Goal: Task Accomplishment & Management: Manage account settings

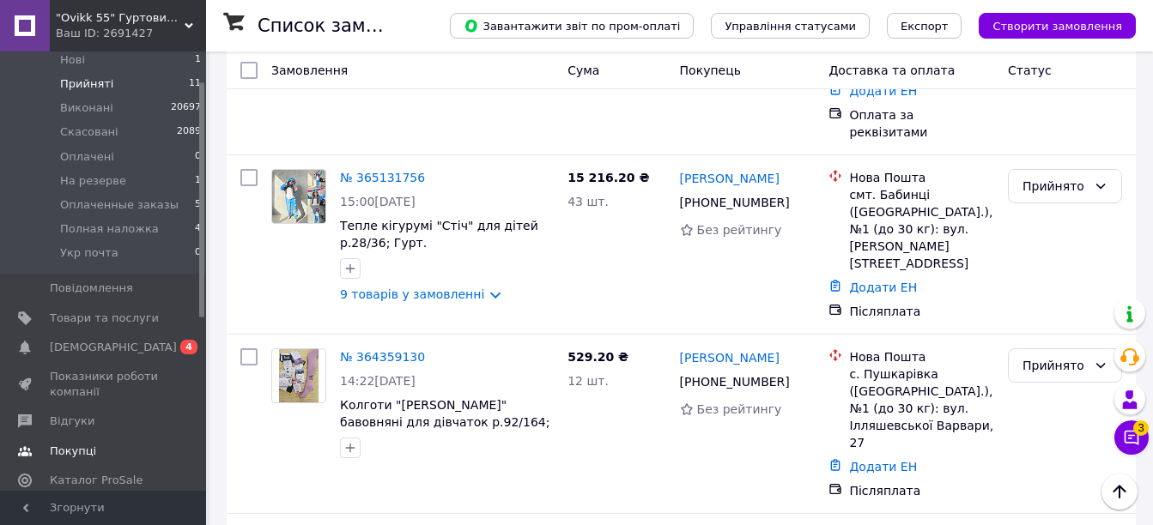
scroll to position [172, 0]
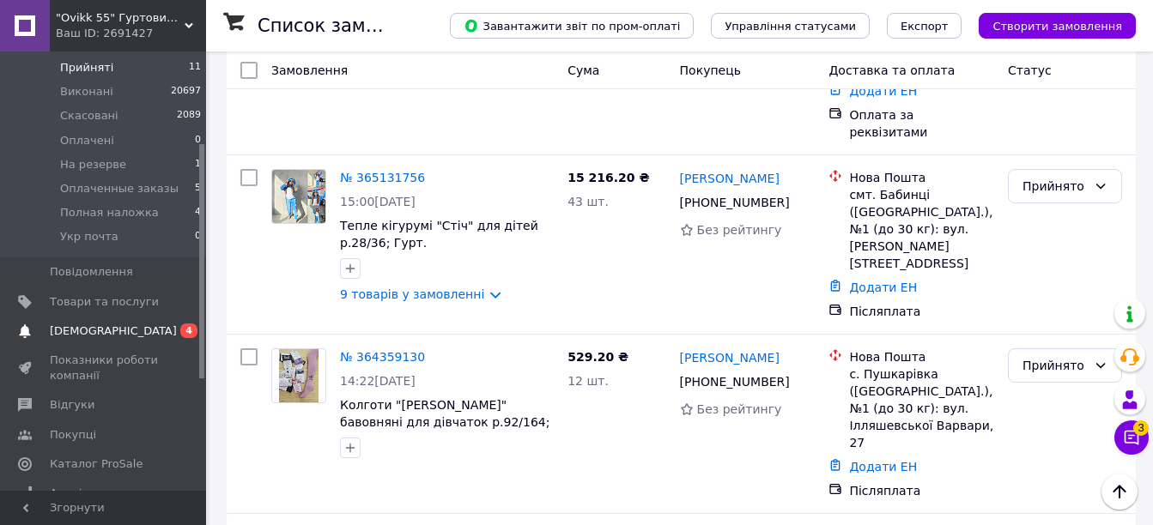
click at [81, 324] on span "[DEMOGRAPHIC_DATA]" at bounding box center [113, 331] width 127 height 15
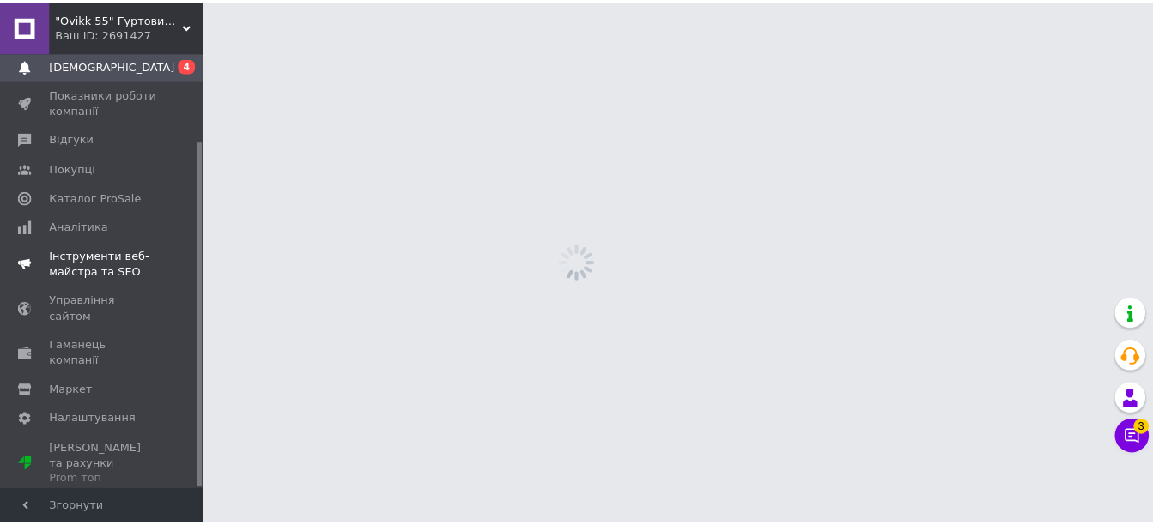
scroll to position [112, 0]
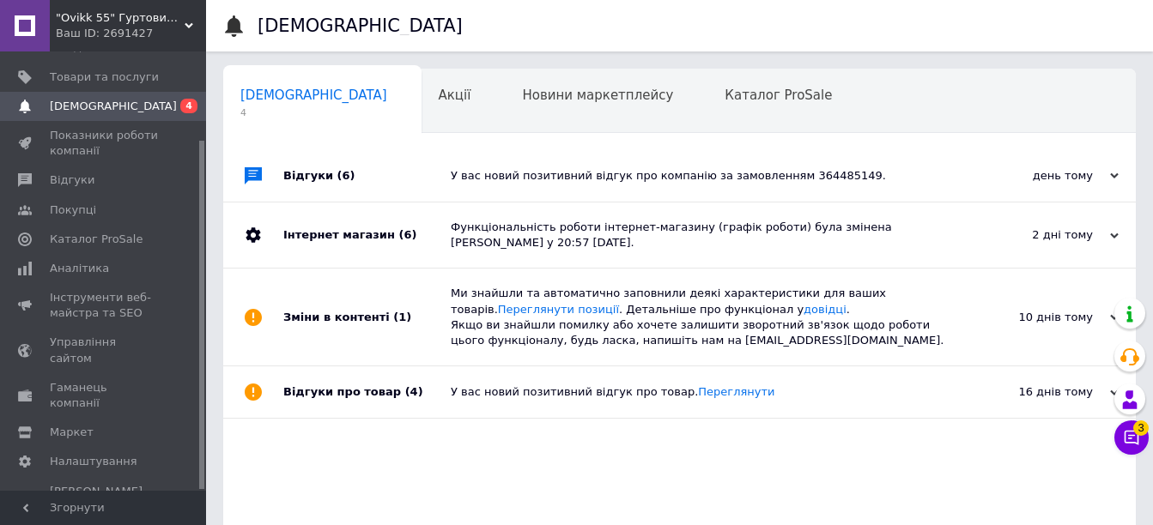
click at [302, 182] on div "Відгуки (6)" at bounding box center [366, 176] width 167 height 52
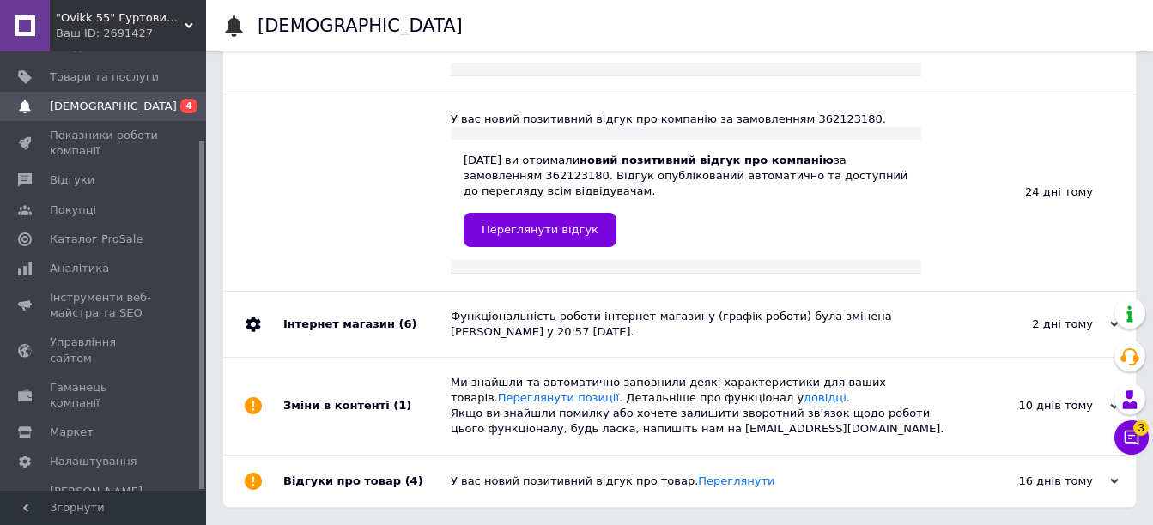
click at [350, 326] on div "Інтернет магазин (6)" at bounding box center [366, 324] width 167 height 65
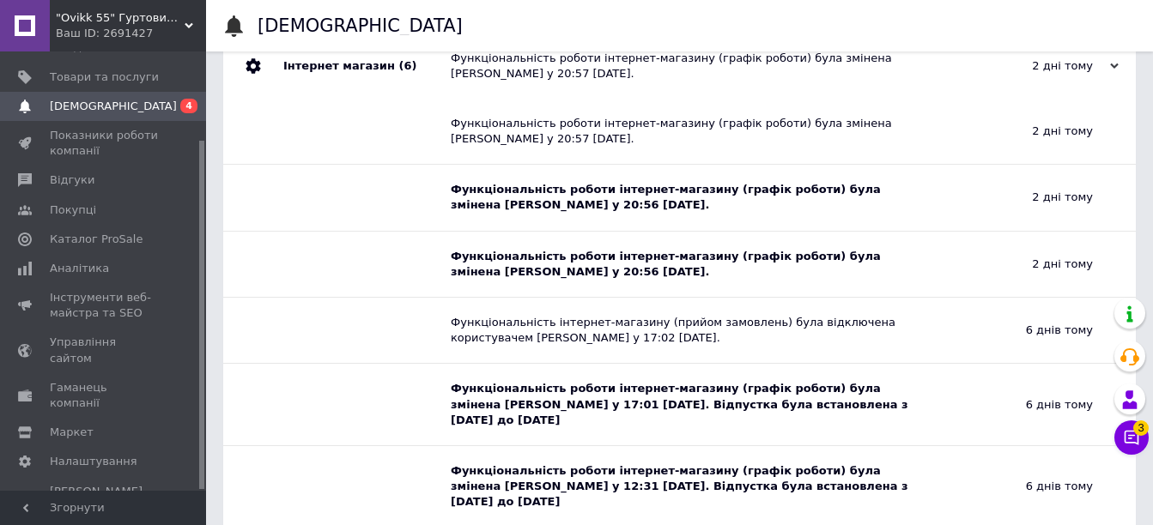
scroll to position [1492, 0]
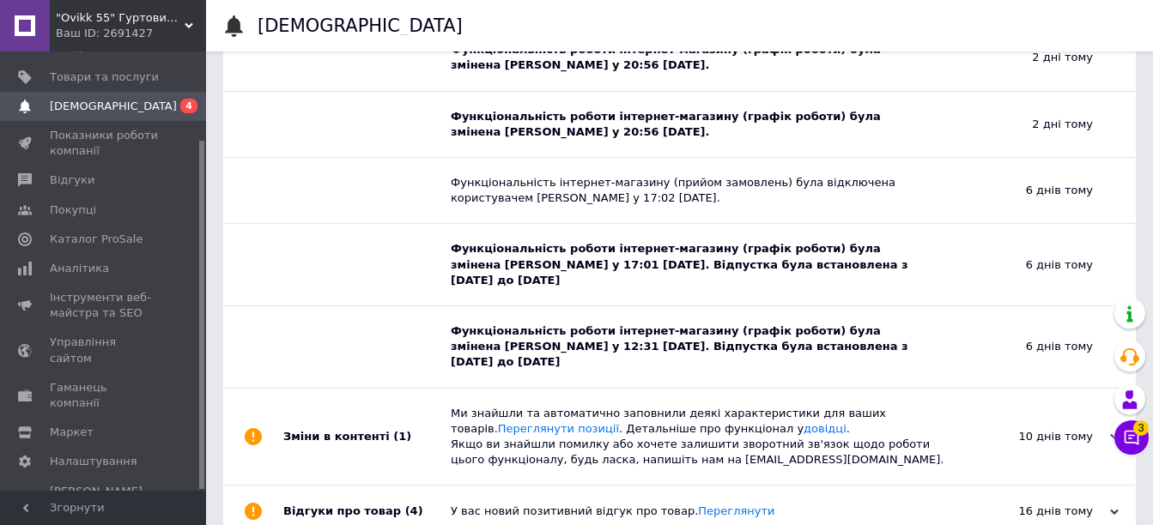
click at [545, 324] on div "Функціональність роботи інтернет-магазину (графік роботи) була змінена Ганна Ур…" at bounding box center [686, 347] width 471 height 47
click at [341, 405] on div "Зміни в контенті (1)" at bounding box center [366, 437] width 167 height 97
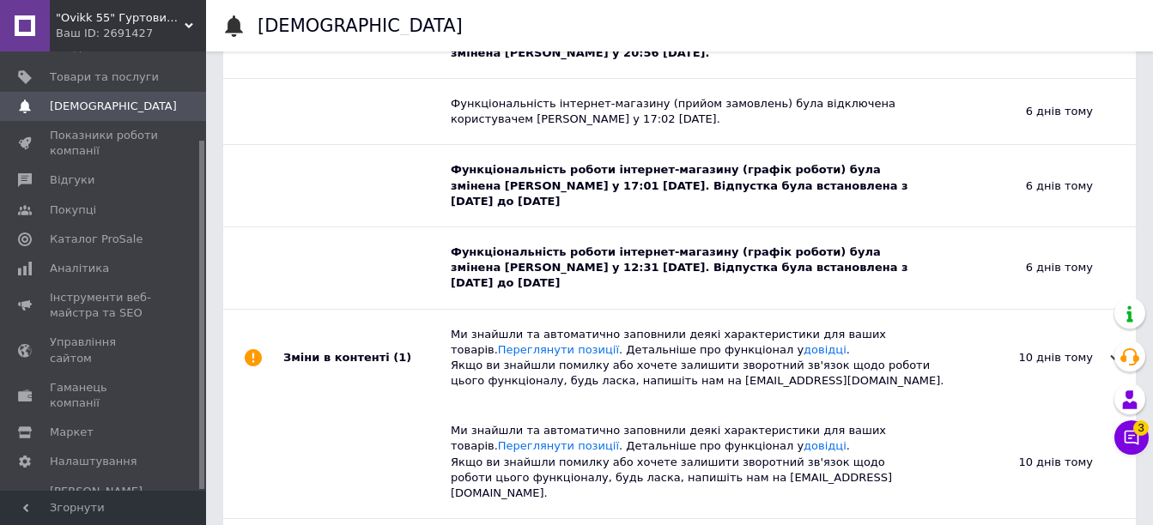
scroll to position [1589, 0]
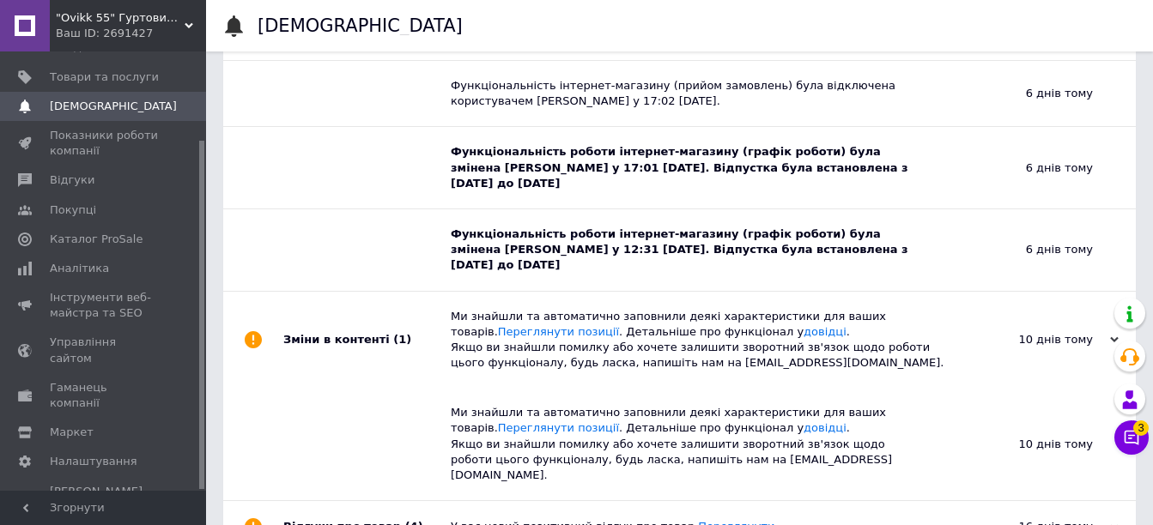
click at [349, 501] on div "Відгуки про товар (4)" at bounding box center [366, 527] width 167 height 52
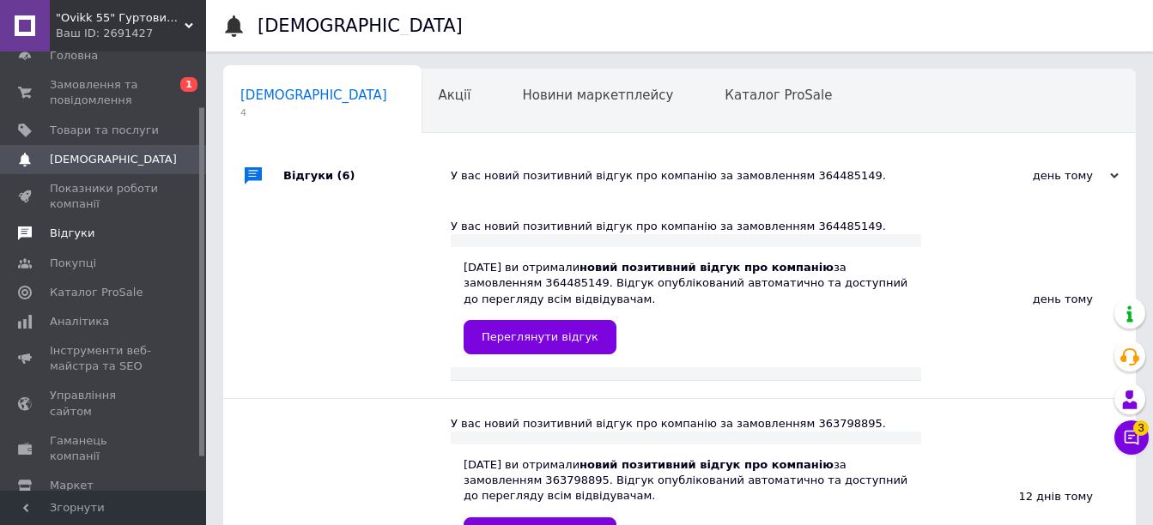
scroll to position [0, 0]
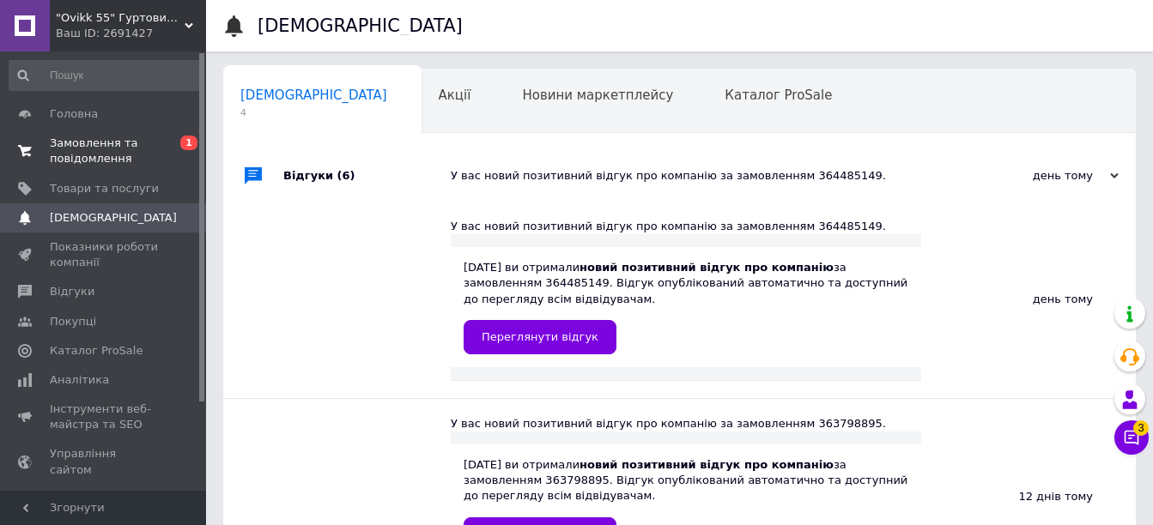
click at [99, 143] on span "Замовлення та повідомлення" at bounding box center [104, 151] width 109 height 31
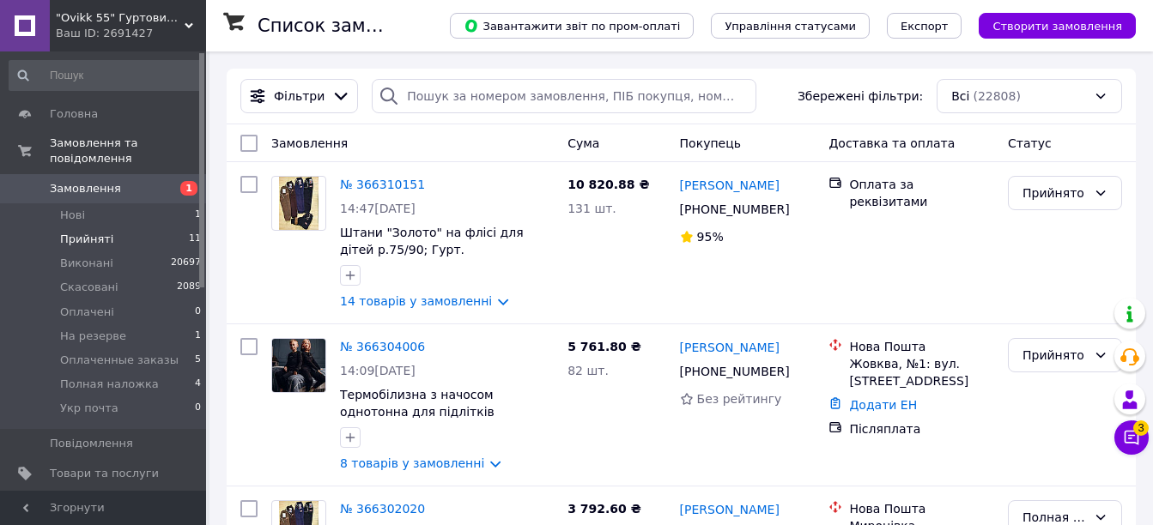
click at [79, 232] on span "Прийняті" at bounding box center [86, 239] width 53 height 15
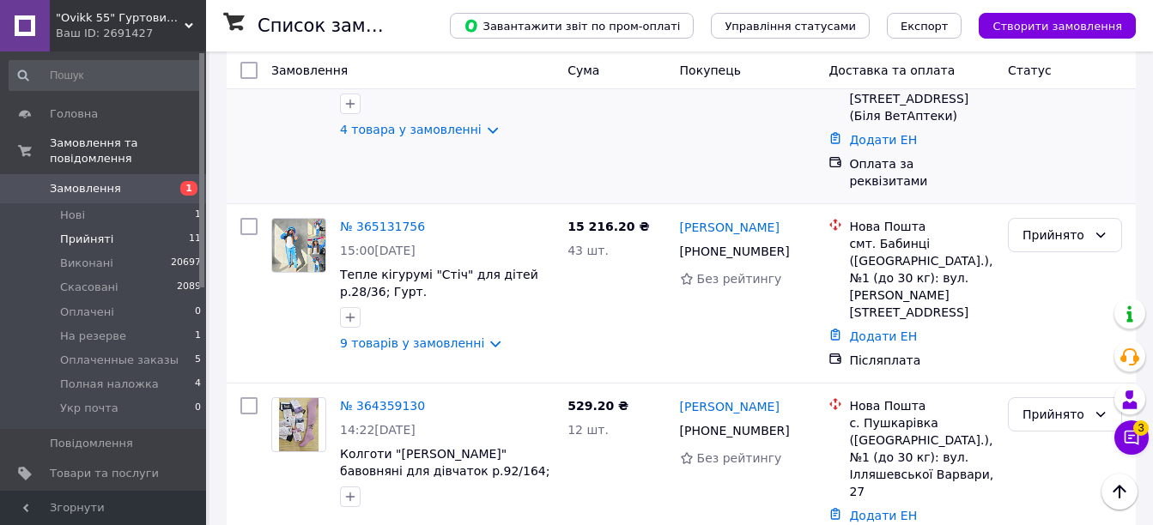
scroll to position [1540, 0]
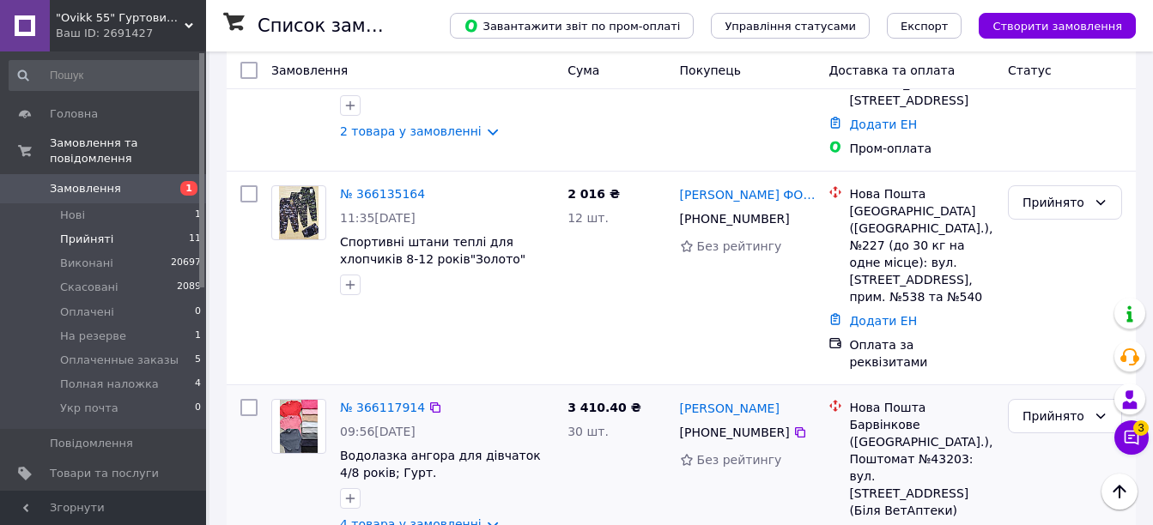
scroll to position [1116, 0]
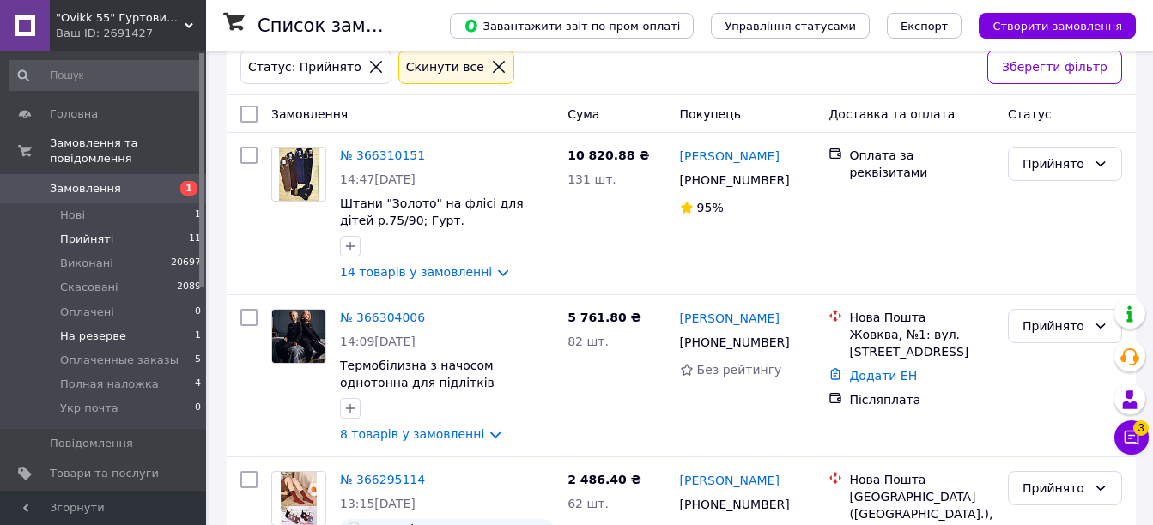
scroll to position [86, 0]
click at [143, 353] on span "Оплаченные заказы" at bounding box center [119, 360] width 118 height 15
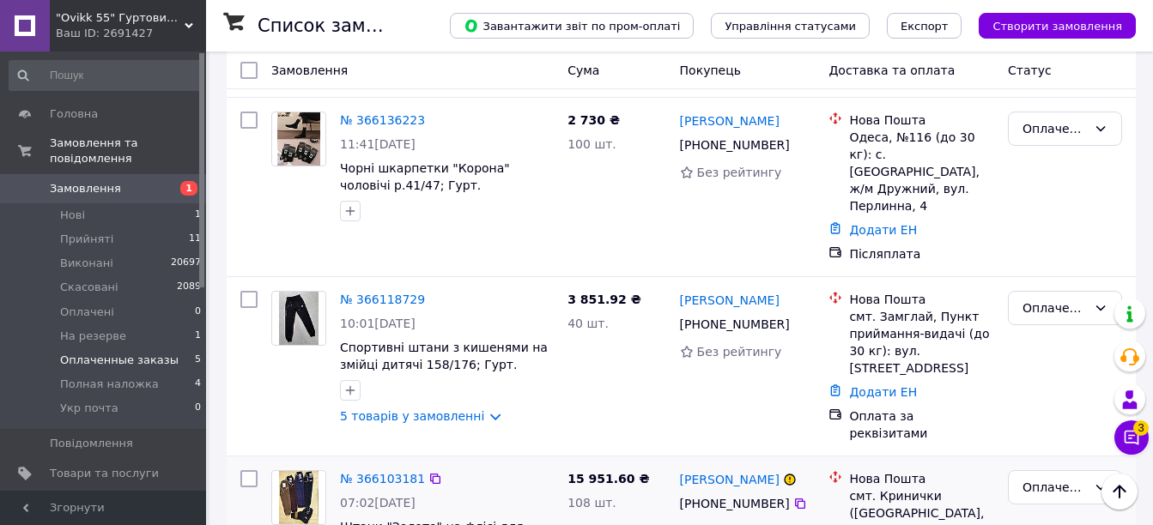
scroll to position [539, 0]
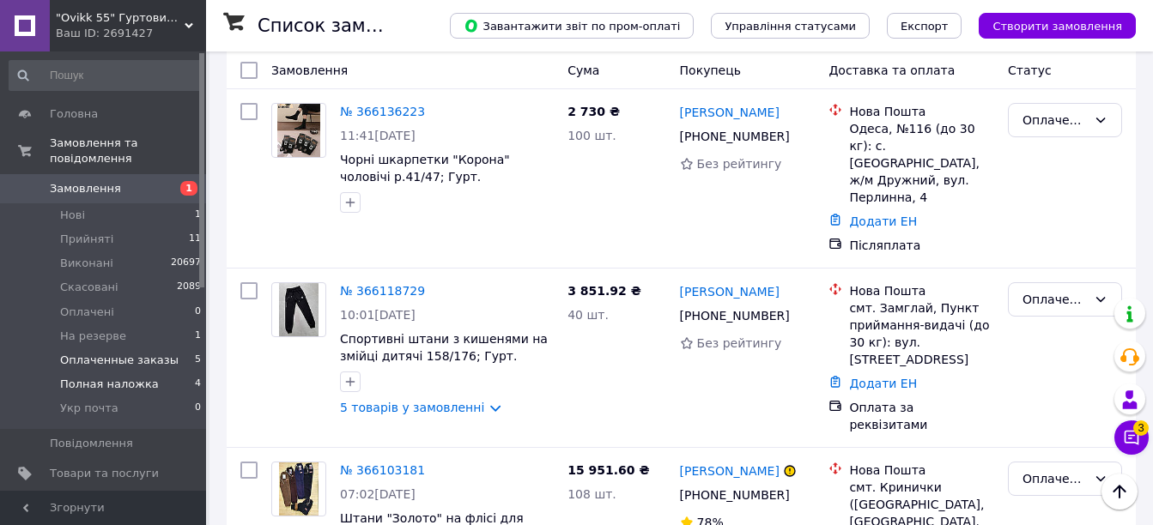
click at [94, 377] on span "Полная наложка" at bounding box center [109, 384] width 99 height 15
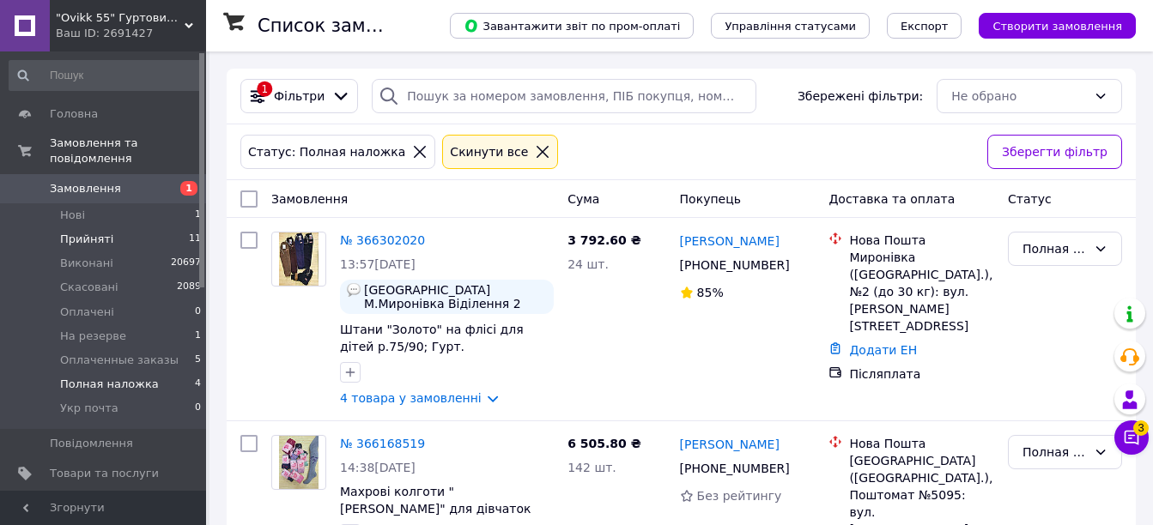
click at [76, 232] on span "Прийняті" at bounding box center [86, 239] width 53 height 15
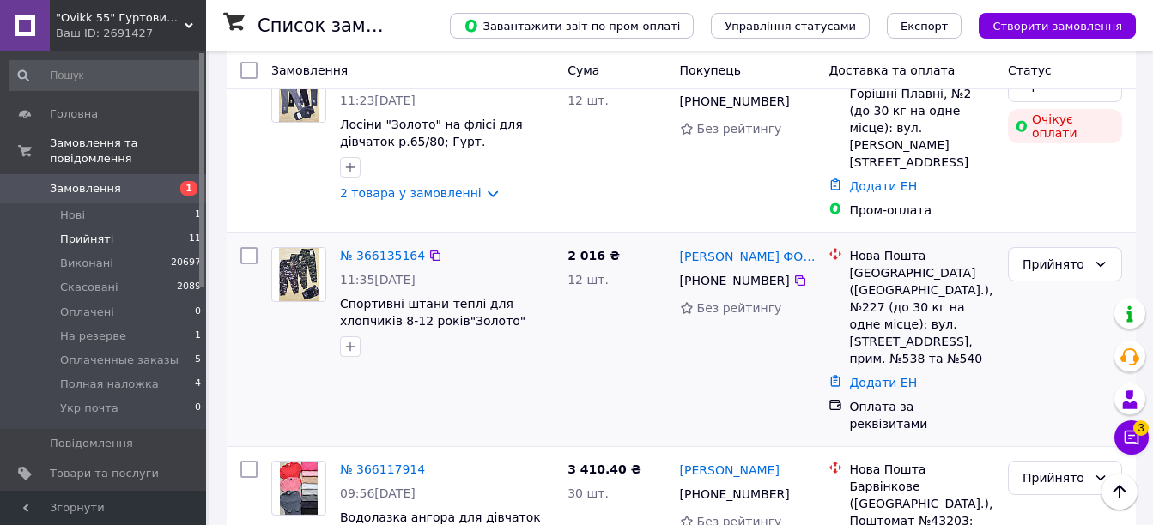
scroll to position [1030, 0]
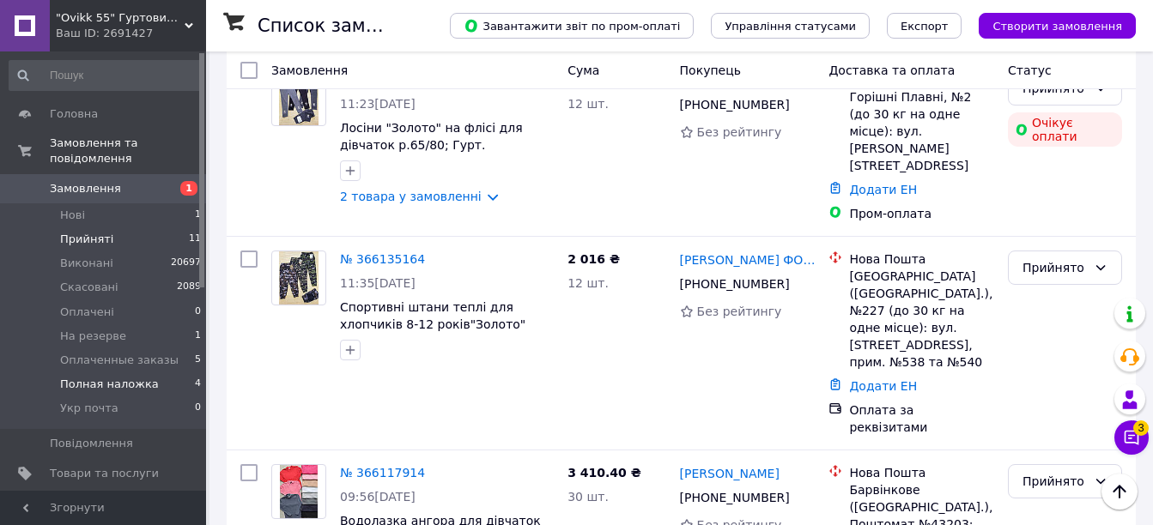
click at [138, 377] on span "Полная наложка" at bounding box center [109, 384] width 99 height 15
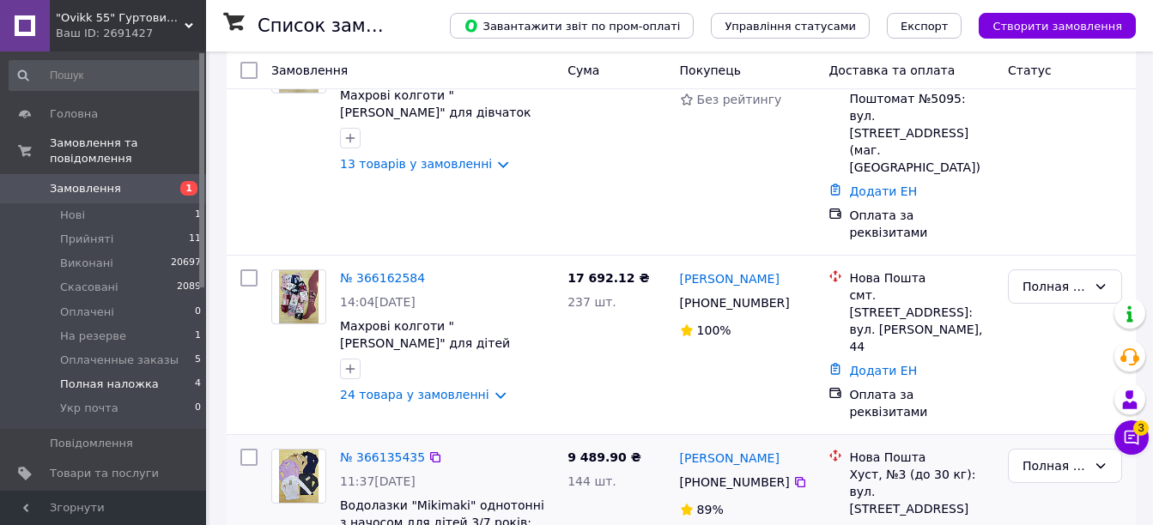
scroll to position [402, 0]
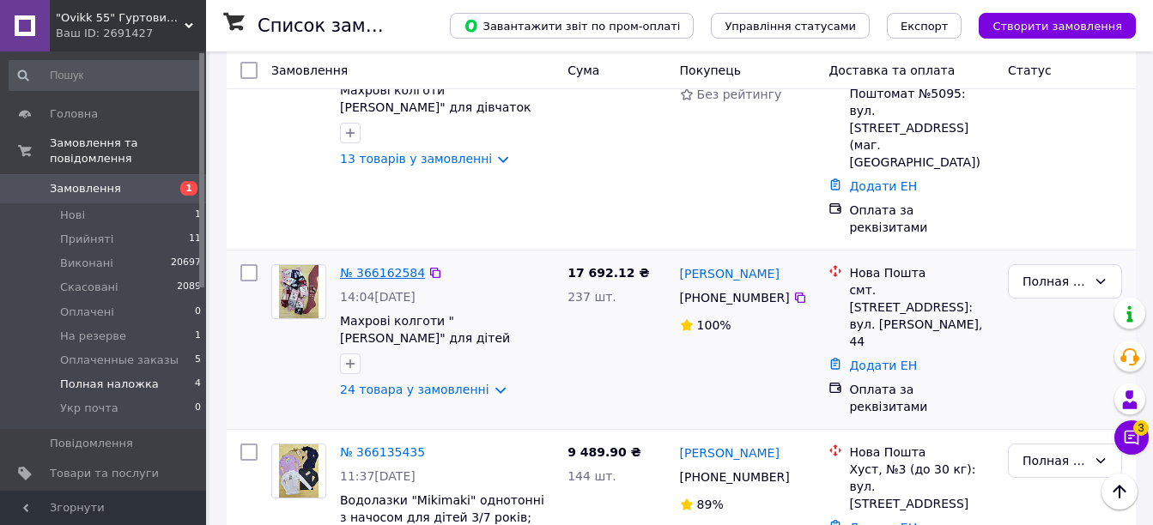
click at [360, 266] on link "№ 366162584" at bounding box center [382, 273] width 85 height 14
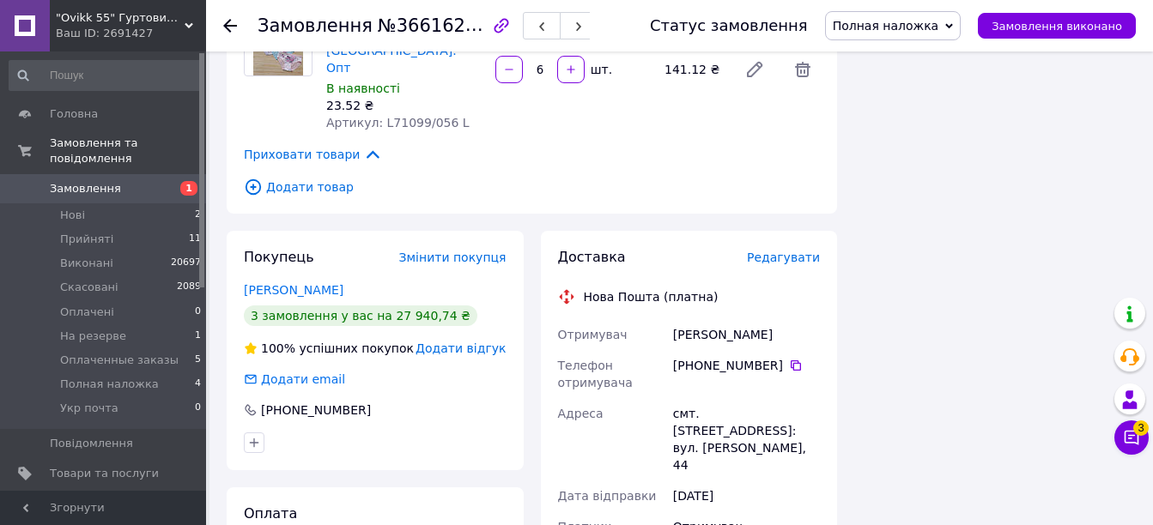
scroll to position [3005, 0]
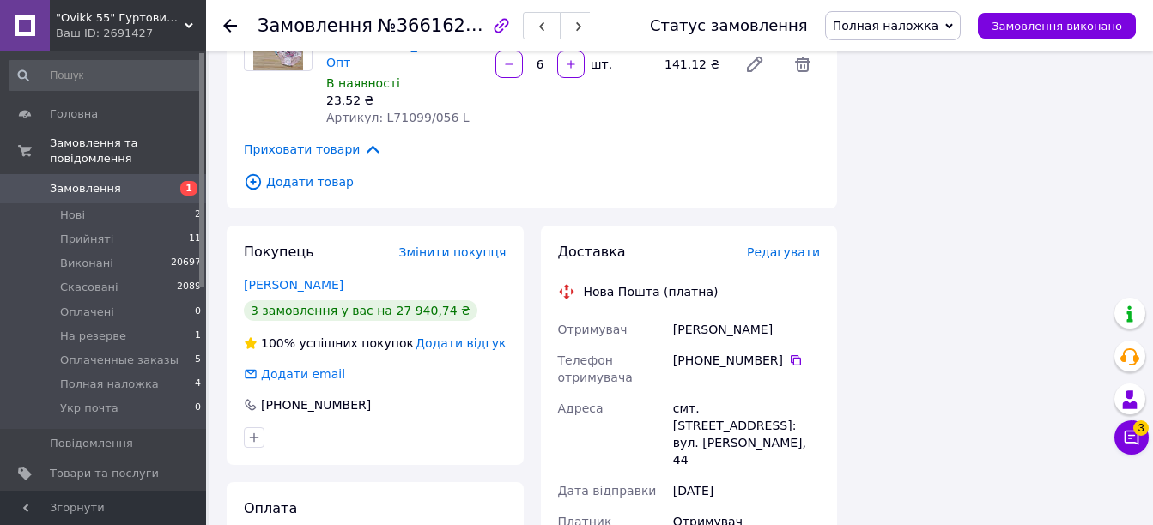
type input "20451269138431"
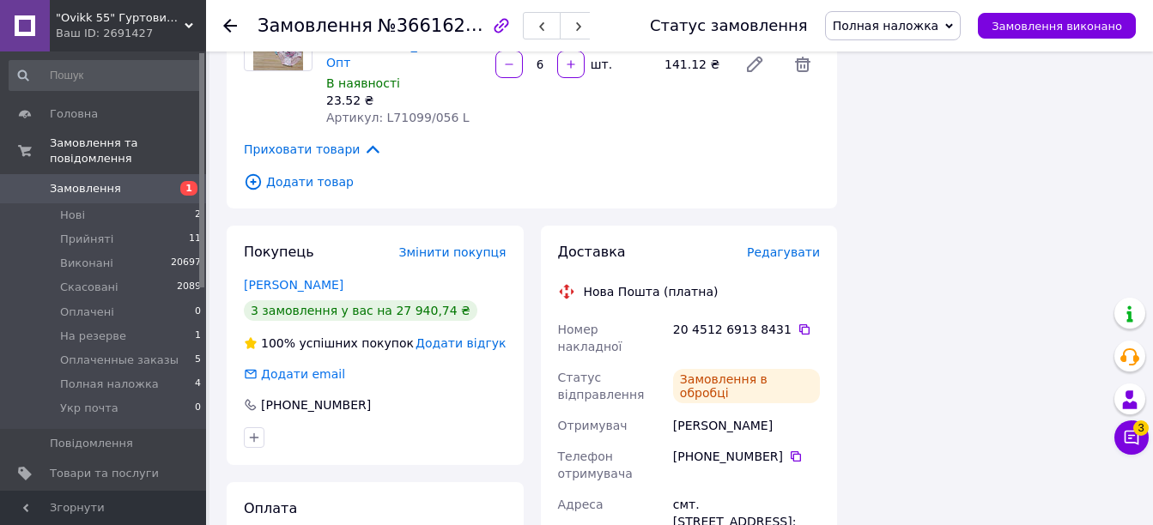
click at [914, 22] on span "Полная наложка" at bounding box center [886, 26] width 106 height 14
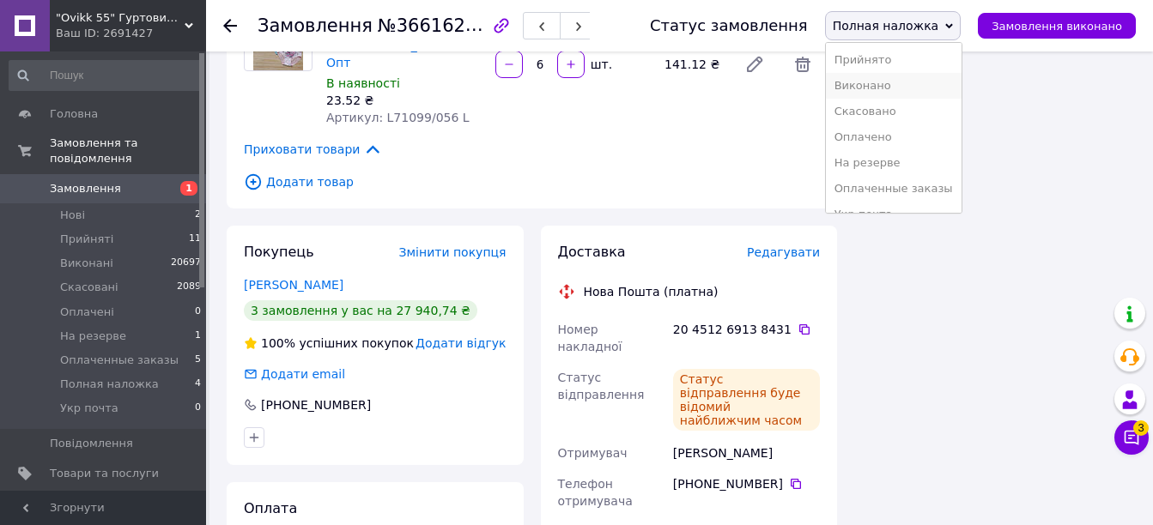
click at [898, 81] on li "Виконано" at bounding box center [894, 86] width 136 height 26
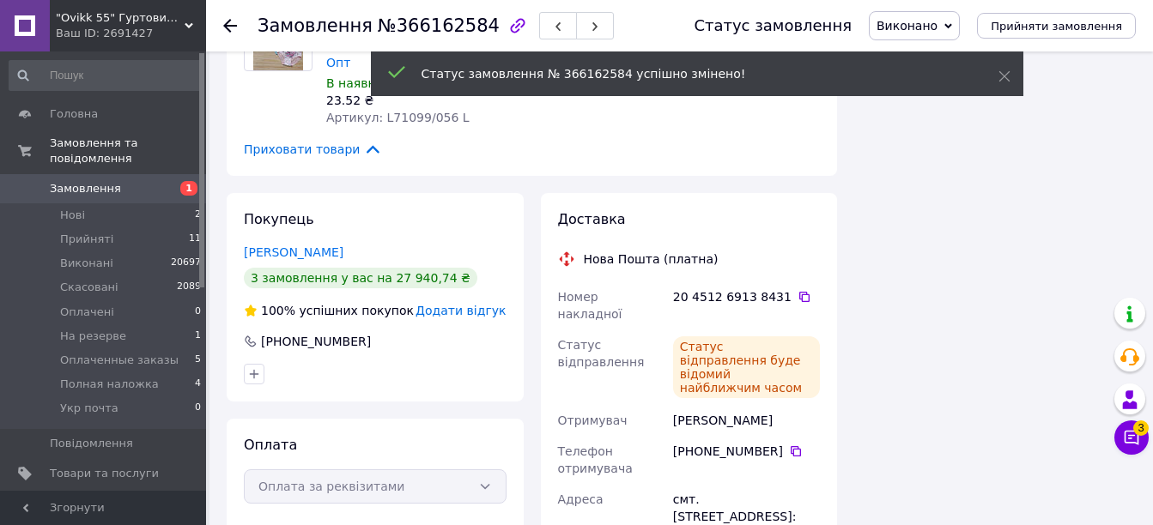
scroll to position [2973, 0]
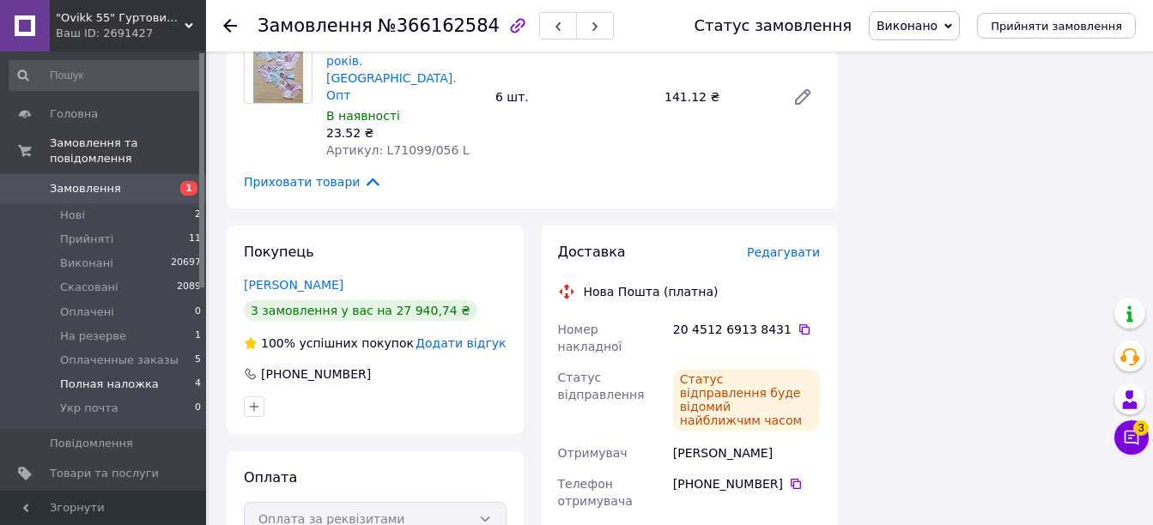
click at [68, 377] on span "Полная наложка" at bounding box center [109, 384] width 99 height 15
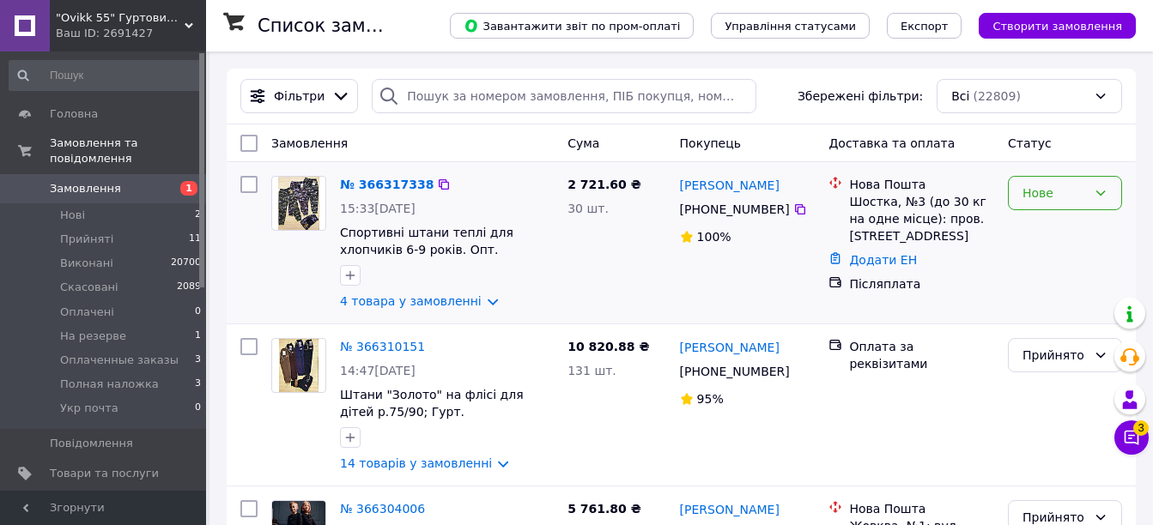
click at [1068, 178] on div "Нове" at bounding box center [1065, 193] width 114 height 34
click at [1053, 228] on li "Прийнято" at bounding box center [1065, 231] width 112 height 31
click at [64, 208] on span "Нові" at bounding box center [72, 215] width 25 height 15
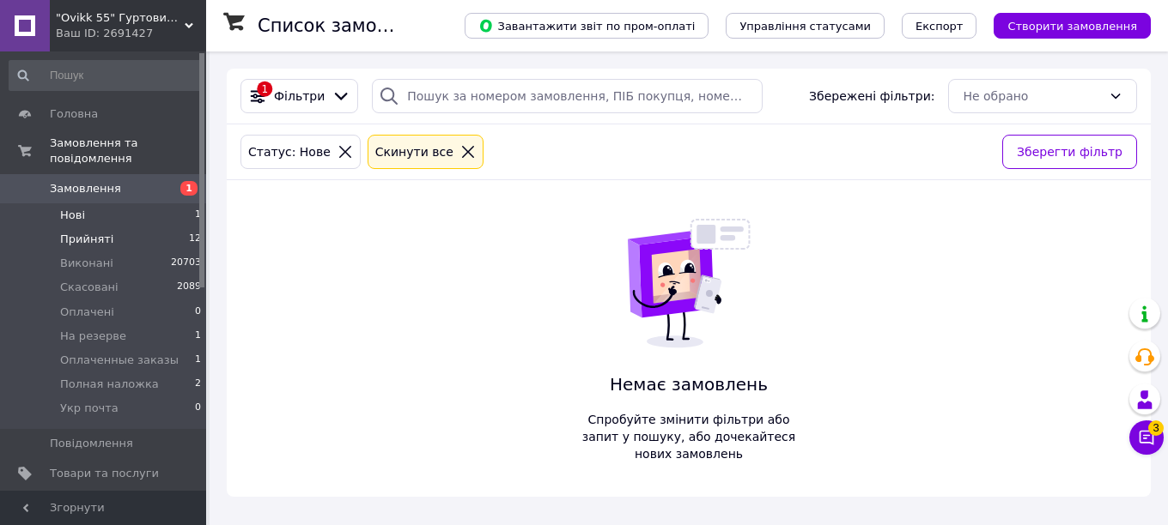
click at [80, 232] on span "Прийняті" at bounding box center [86, 239] width 53 height 15
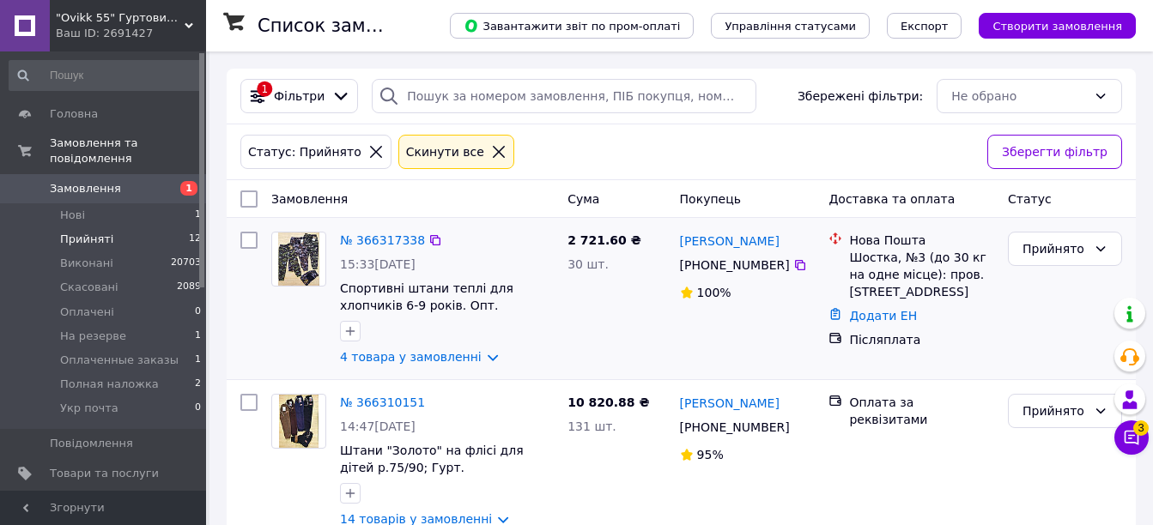
scroll to position [86, 0]
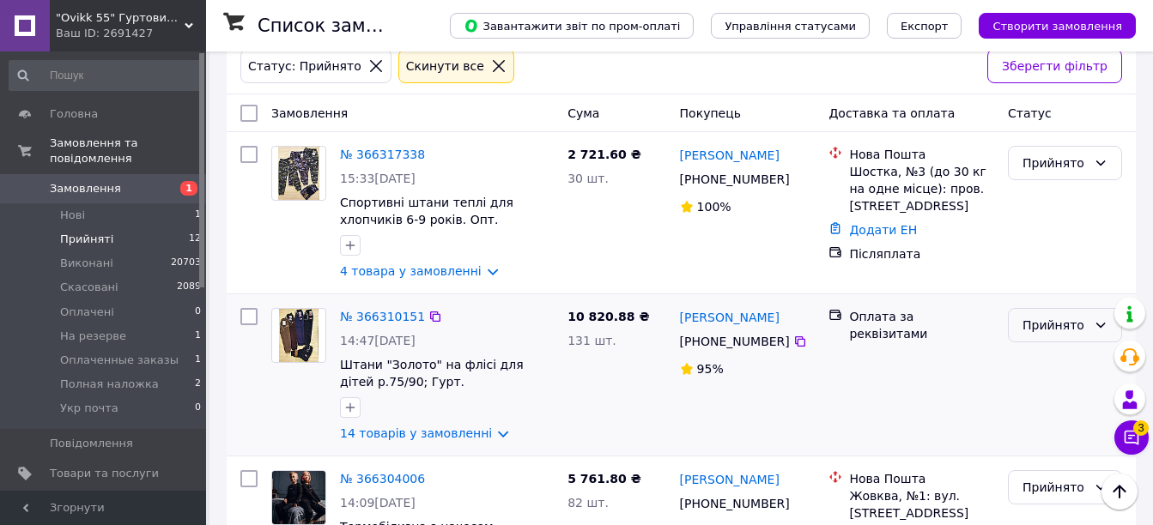
click at [1040, 335] on div "Прийнято" at bounding box center [1055, 325] width 64 height 19
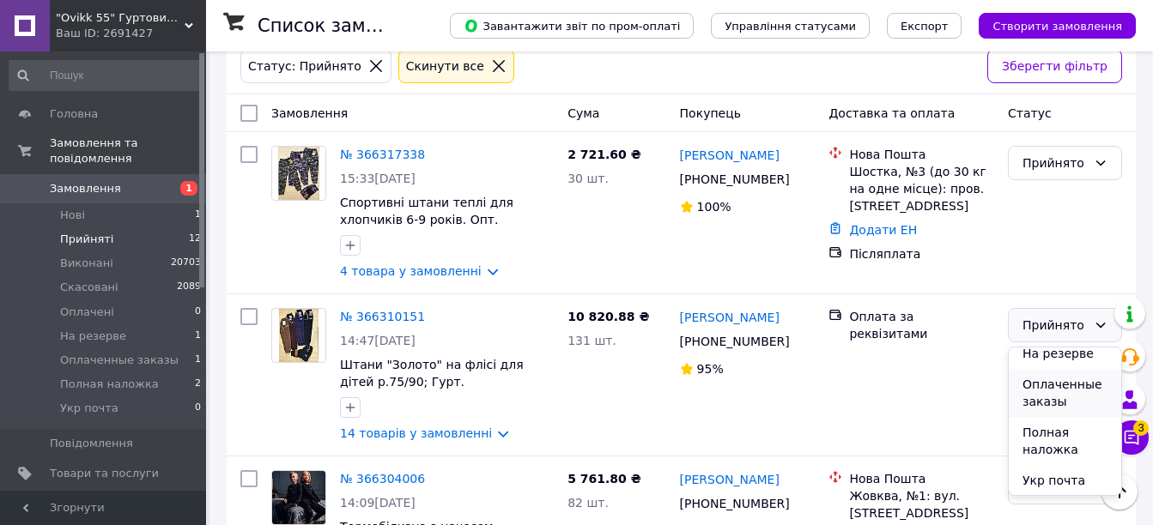
scroll to position [103, 0]
click at [1039, 400] on li "Оплаченные заказы" at bounding box center [1065, 392] width 112 height 48
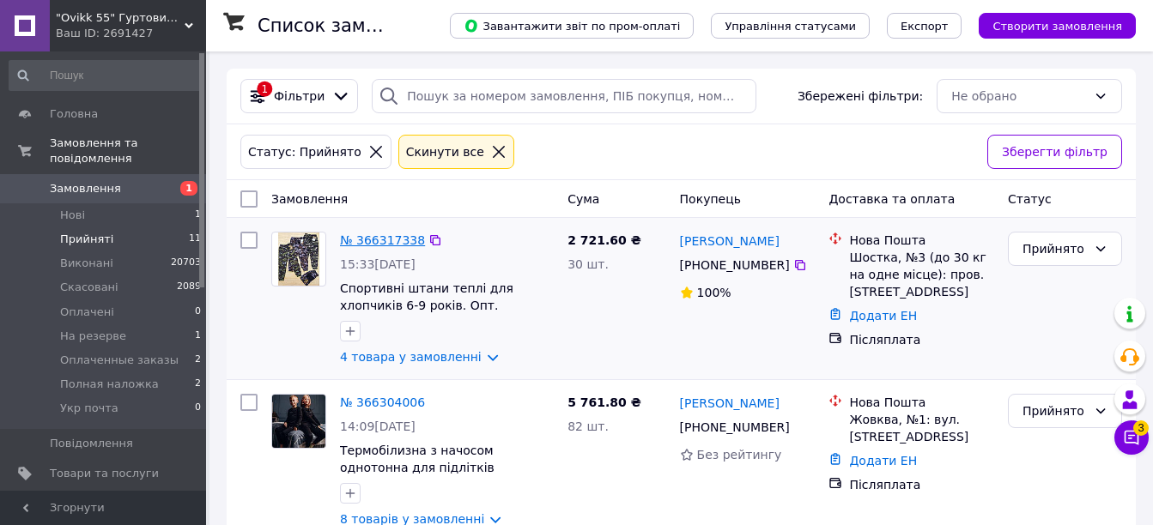
click at [359, 245] on link "№ 366317338" at bounding box center [382, 241] width 85 height 14
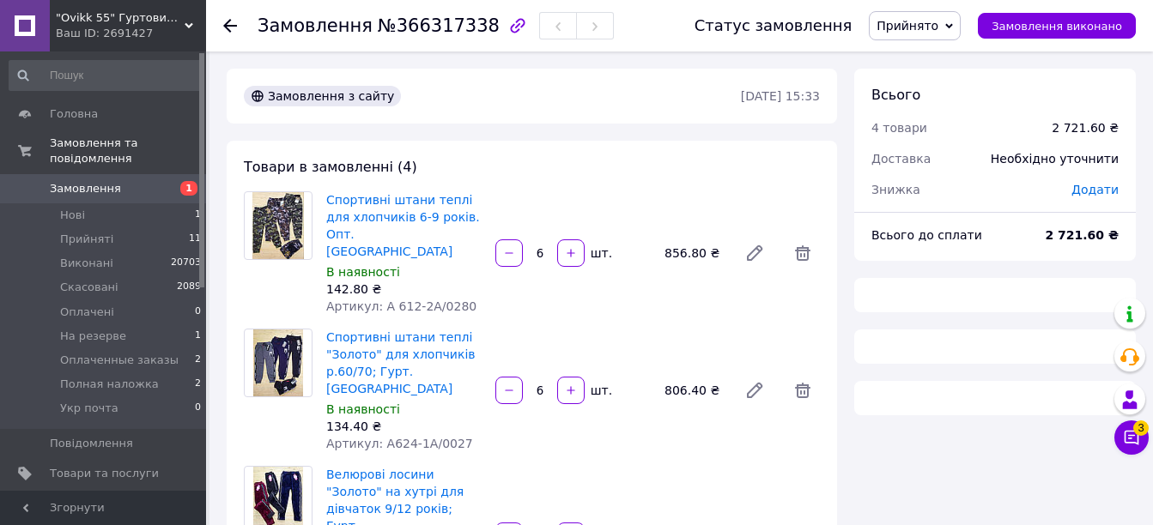
scroll to position [343, 0]
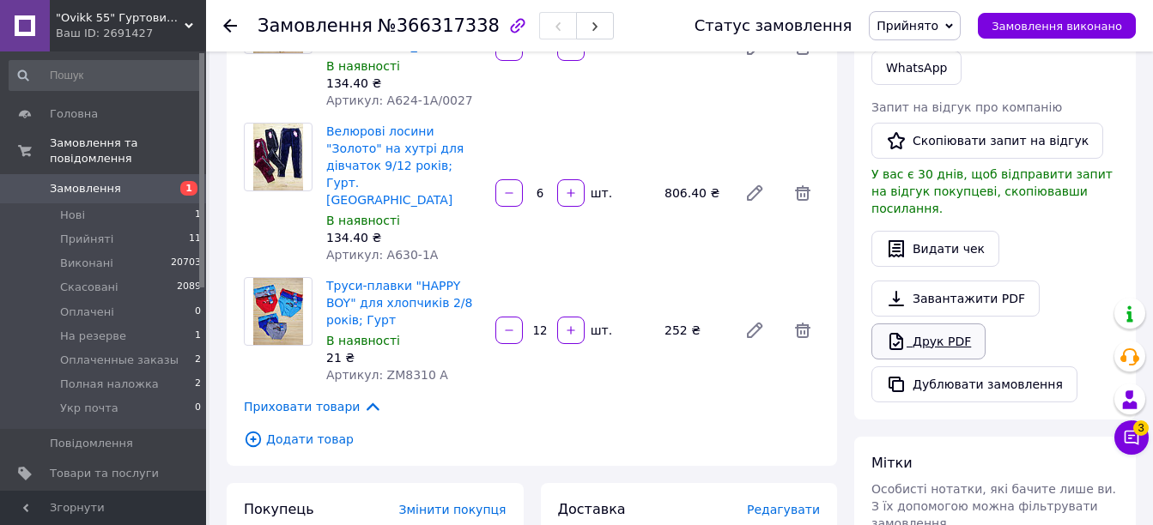
click at [936, 324] on link "Друк PDF" at bounding box center [929, 342] width 114 height 36
click at [69, 377] on span "Полная наложка" at bounding box center [109, 384] width 99 height 15
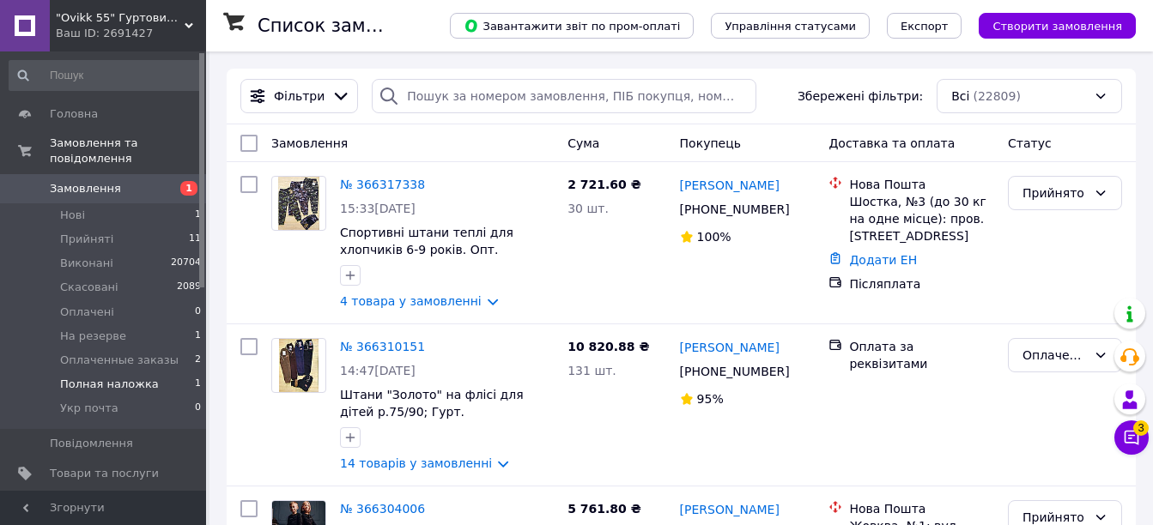
click at [97, 377] on span "Полная наложка" at bounding box center [109, 384] width 99 height 15
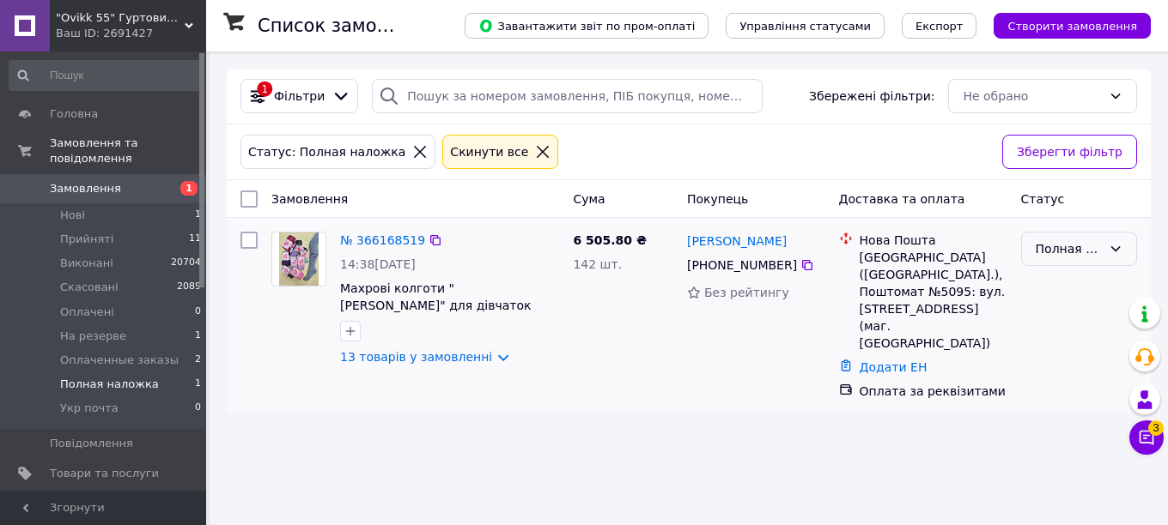
click at [1072, 241] on div "Полная наложка" at bounding box center [1069, 249] width 66 height 19
click at [1062, 290] on li "Прийнято" at bounding box center [1079, 286] width 114 height 31
click at [85, 353] on span "Оплаченные заказы" at bounding box center [119, 360] width 118 height 15
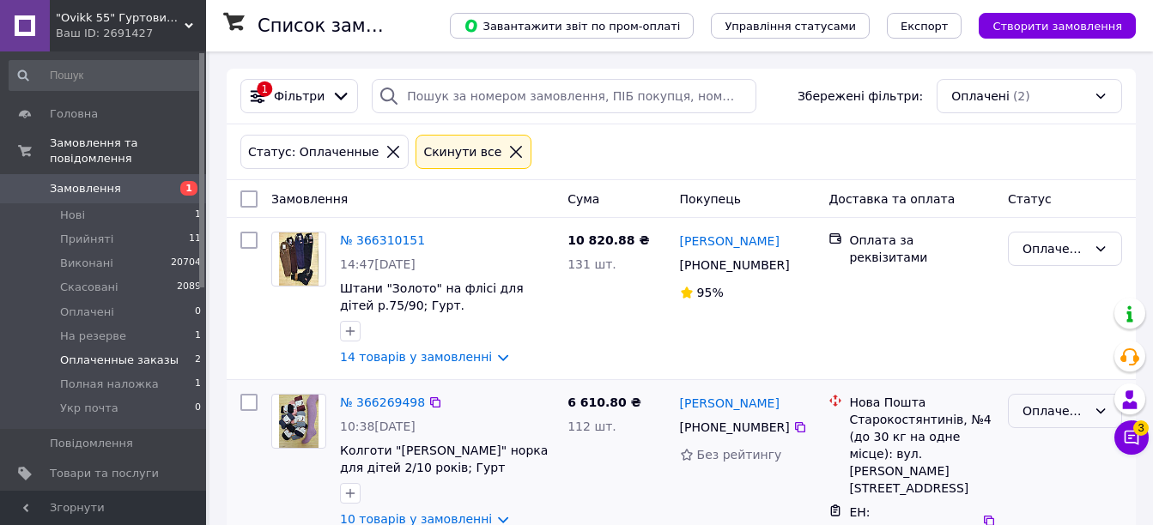
click at [1033, 415] on div "Оплаченные заказы" at bounding box center [1055, 411] width 64 height 19
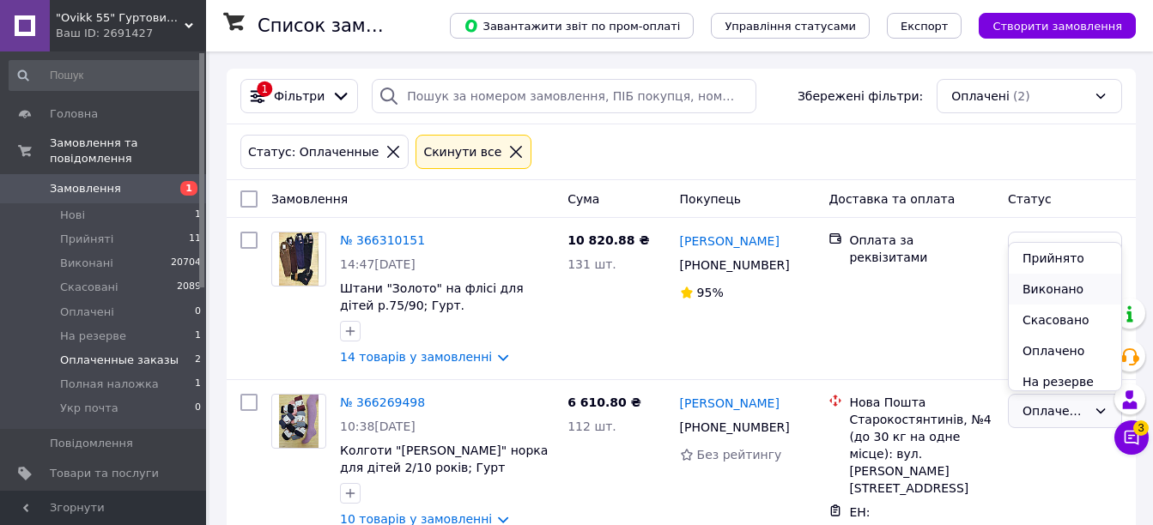
click at [1039, 282] on li "Виконано" at bounding box center [1065, 289] width 112 height 31
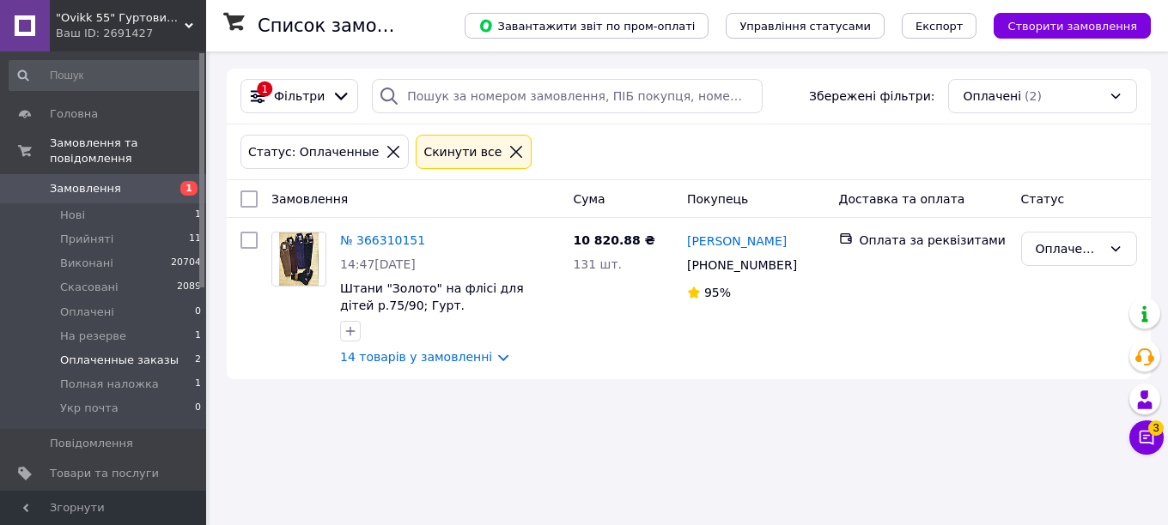
click at [337, 58] on div "Список замовлень Завантажити звіт по пром-оплаті Управління статусами Експорт С…" at bounding box center [689, 224] width 958 height 345
drag, startPoint x: 793, startPoint y: 353, endPoint x: 598, endPoint y: 276, distance: 209.4
click at [792, 353] on div "Дана [PHONE_NUMBER]%" at bounding box center [756, 299] width 152 height 148
click at [398, 240] on link "№ 366310151" at bounding box center [382, 241] width 85 height 14
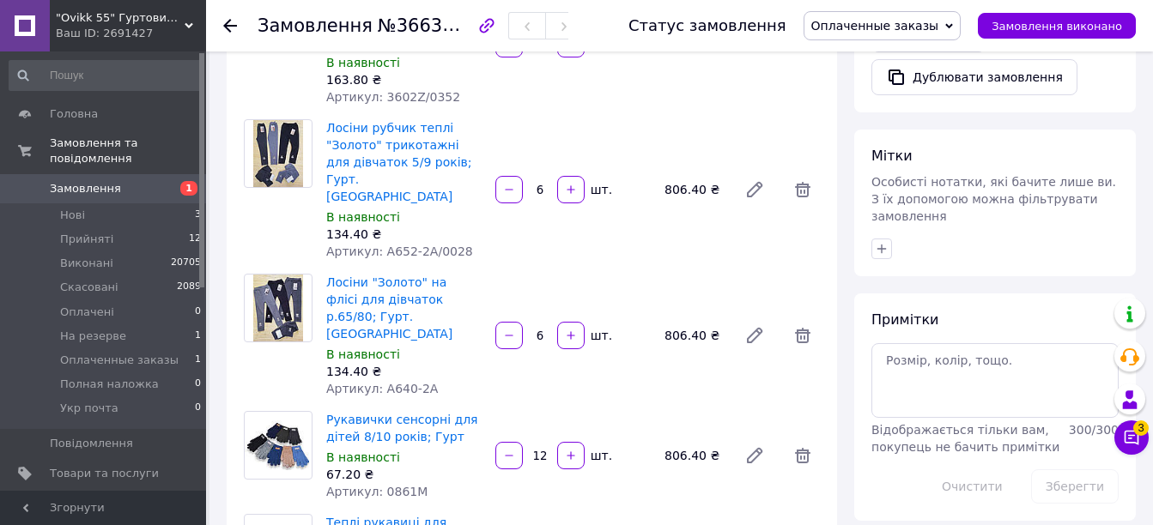
scroll to position [601, 0]
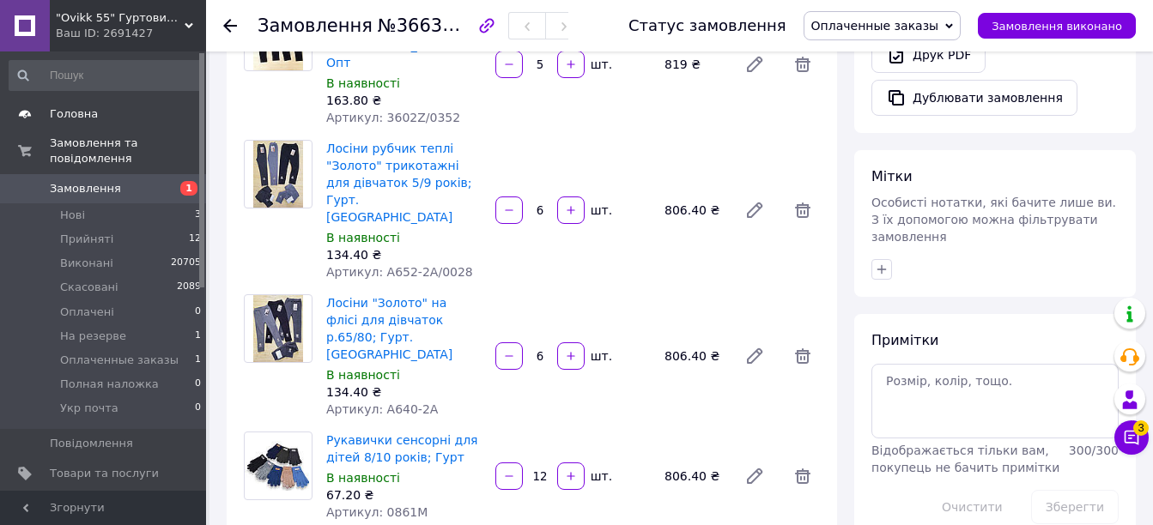
click at [76, 115] on span "Головна" at bounding box center [74, 113] width 48 height 15
